Goal: Task Accomplishment & Management: Manage account settings

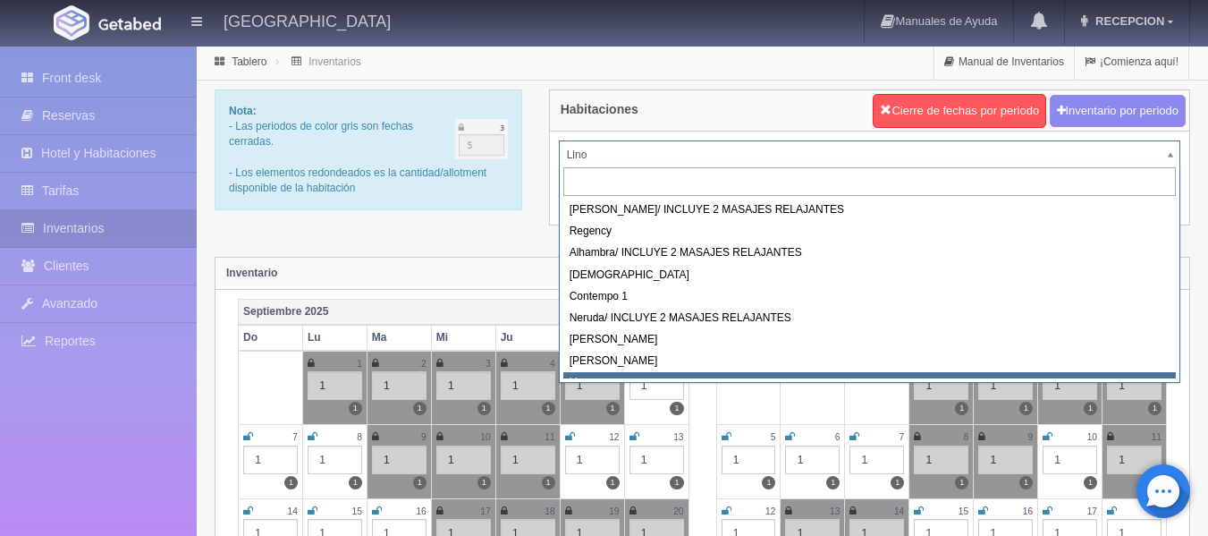
drag, startPoint x: 648, startPoint y: 148, endPoint x: 661, endPoint y: 233, distance: 85.1
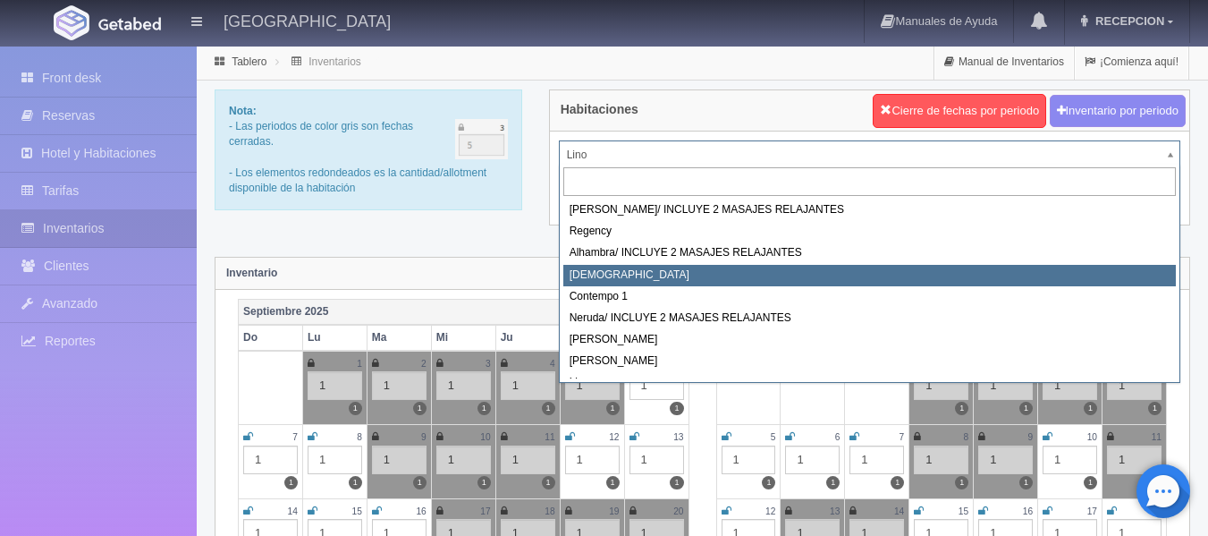
select select "720"
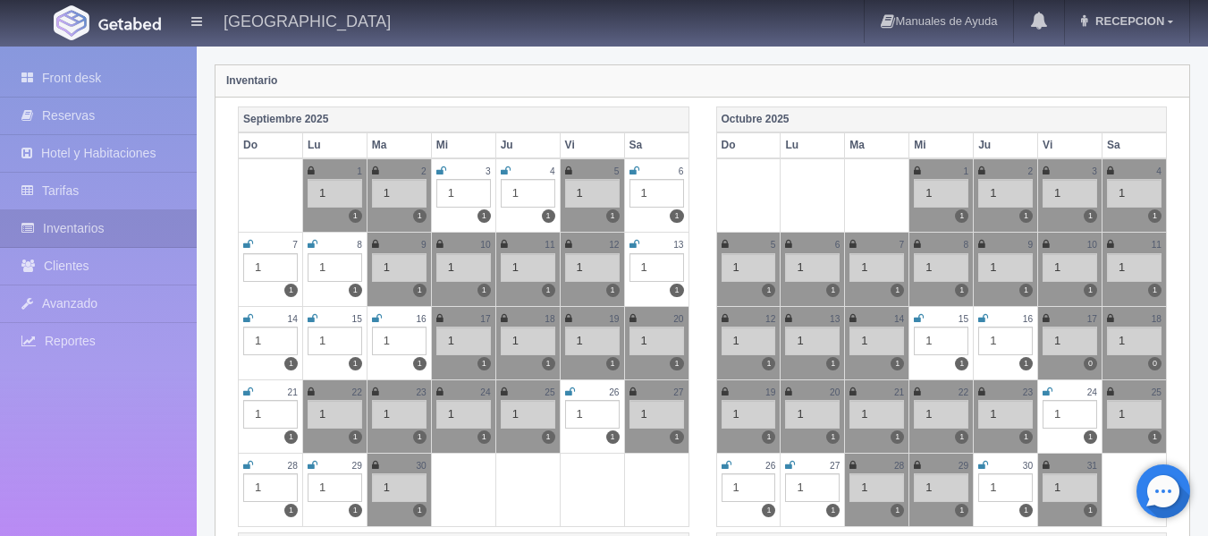
scroll to position [89, 0]
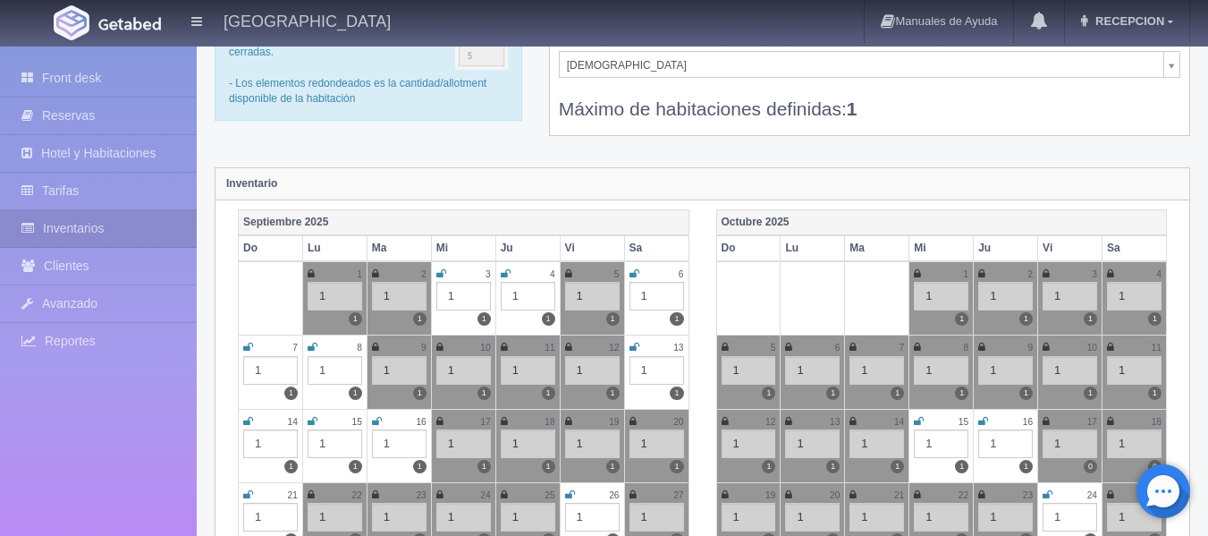
click at [653, 58] on div "Zen Maria Antonieta/ INCLUYE 2 MASAJES RELAJANTES Regency Alhambra/ INCLUYE 2 M…" at bounding box center [869, 88] width 639 height 93
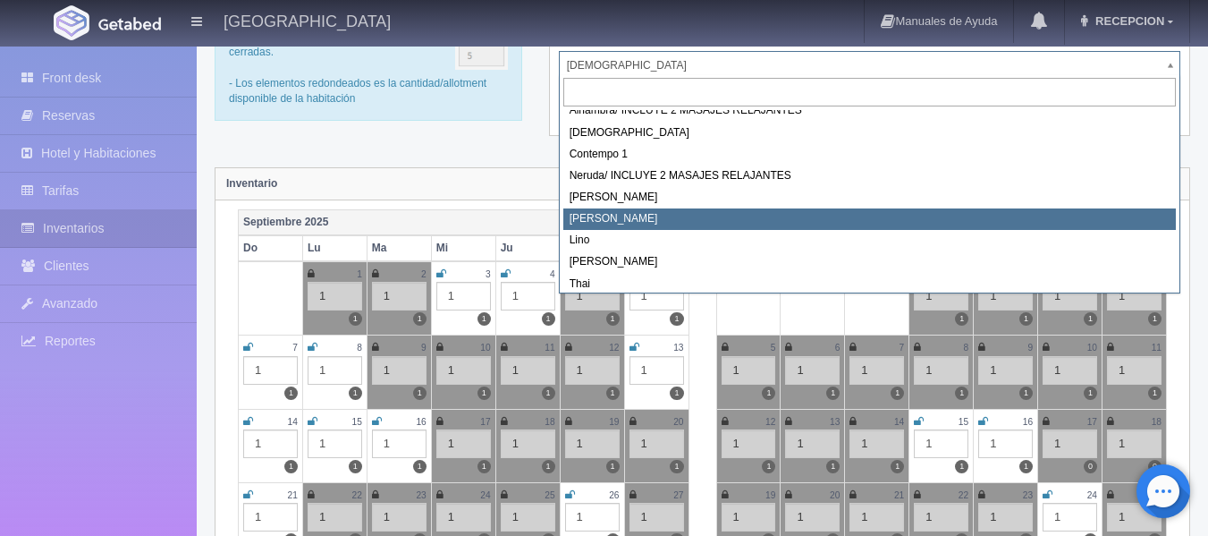
scroll to position [102, 0]
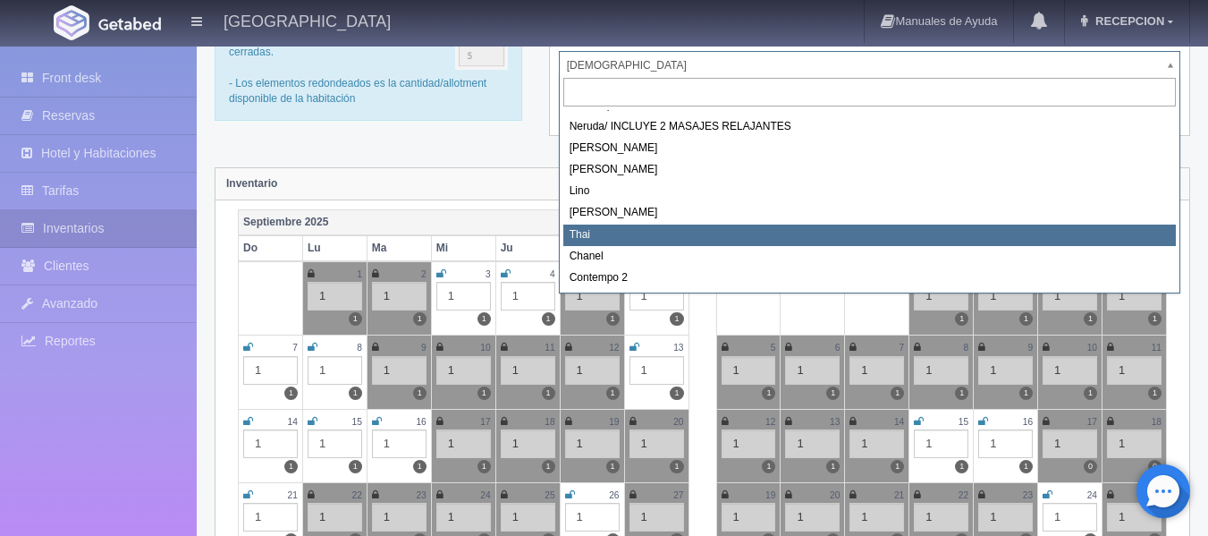
select select "727"
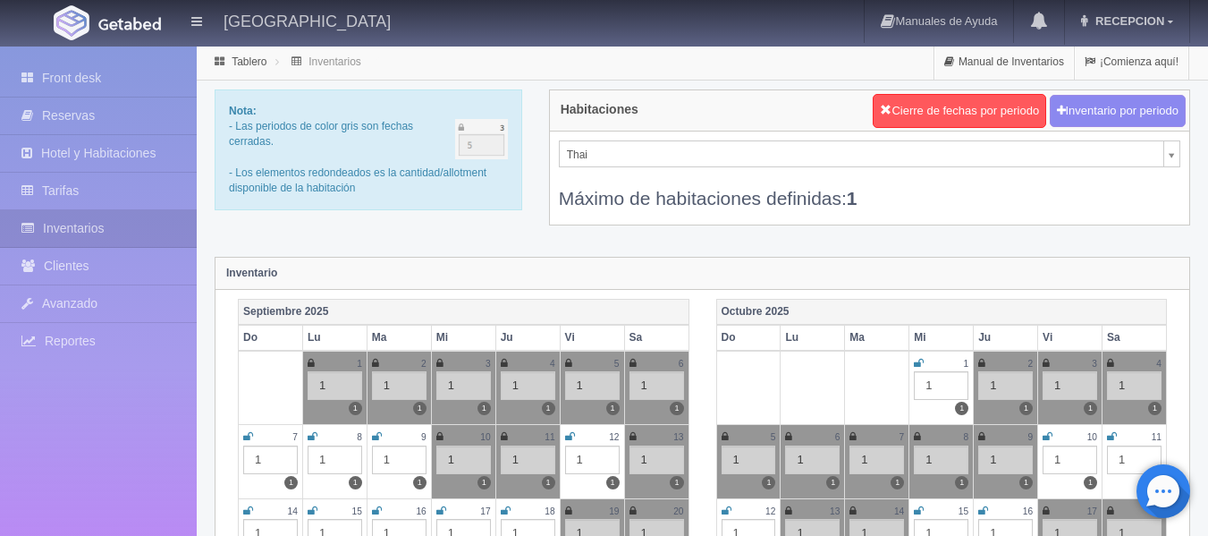
click at [920, 359] on icon at bounding box center [919, 363] width 10 height 11
